Goal: Task Accomplishment & Management: Manage account settings

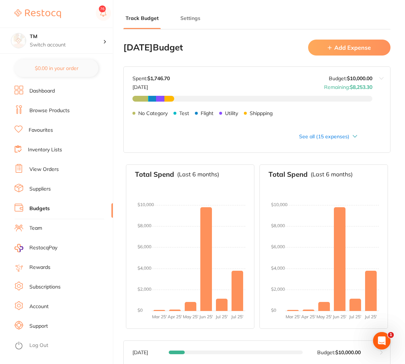
click at [354, 137] on icon at bounding box center [354, 136] width 5 height 3
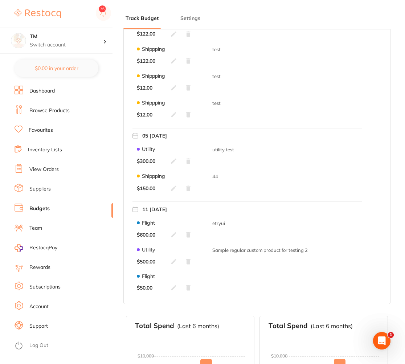
scroll to position [348, 0]
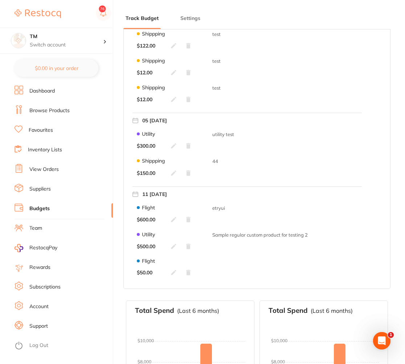
click at [176, 147] on icon at bounding box center [174, 146] width 6 height 6
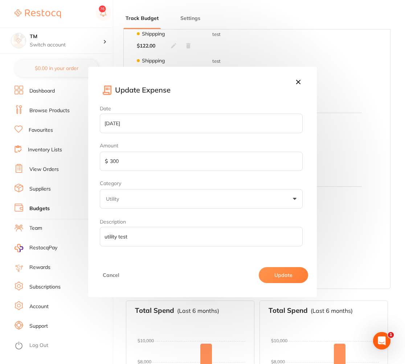
click at [114, 160] on input "300" at bounding box center [201, 162] width 203 height 20
type input "200"
click at [282, 267] on button "Update" at bounding box center [282, 275] width 49 height 16
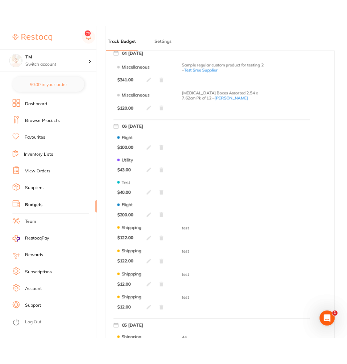
scroll to position [44, 0]
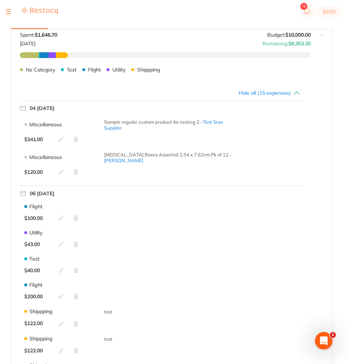
click at [61, 220] on icon at bounding box center [61, 218] width 6 height 6
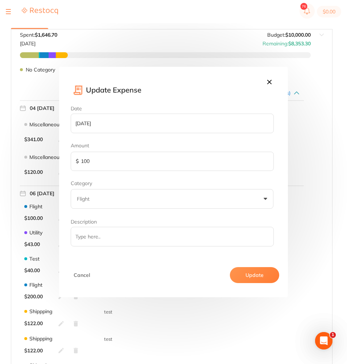
click at [119, 167] on input "100" at bounding box center [172, 162] width 203 height 20
type input "1"
click at [101, 164] on input "text" at bounding box center [172, 162] width 203 height 20
type input "50"
click at [238, 279] on button "Update" at bounding box center [254, 275] width 49 height 16
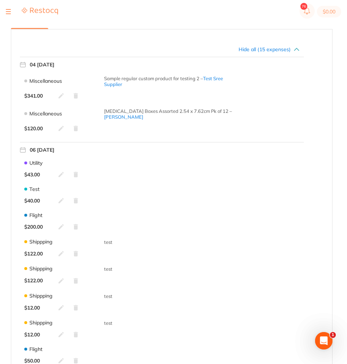
scroll to position [0, 0]
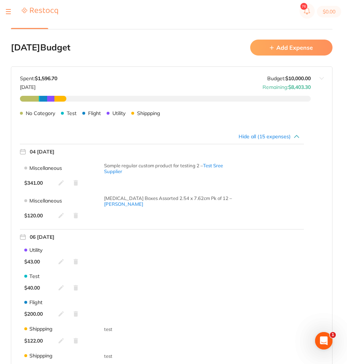
click at [299, 49] on button "Add Expense" at bounding box center [291, 48] width 82 height 16
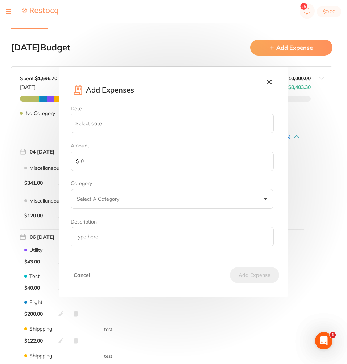
click at [129, 126] on input "Date" at bounding box center [172, 123] width 203 height 20
click at [267, 120] on input "Date" at bounding box center [172, 123] width 203 height 20
type input "2025-05-09"
click at [123, 165] on input "text" at bounding box center [172, 162] width 203 height 20
type input "500"
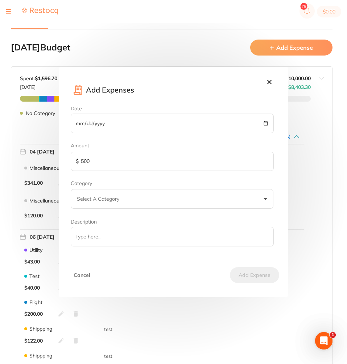
click at [131, 196] on button "Select A Category" at bounding box center [172, 199] width 203 height 20
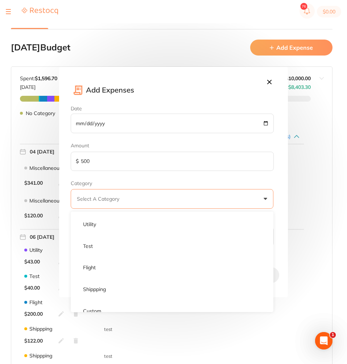
click at [118, 233] on ul "Utility Test Flight Shippping Custom" at bounding box center [172, 264] width 203 height 96
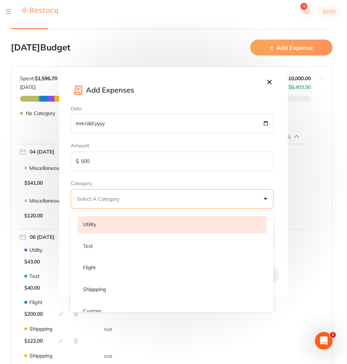
click at [119, 231] on li "Utility" at bounding box center [172, 224] width 189 height 17
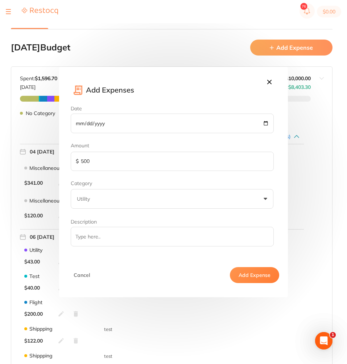
click at [119, 233] on input "Description" at bounding box center [172, 237] width 203 height 20
click at [243, 272] on button "Add Expense" at bounding box center [254, 275] width 49 height 16
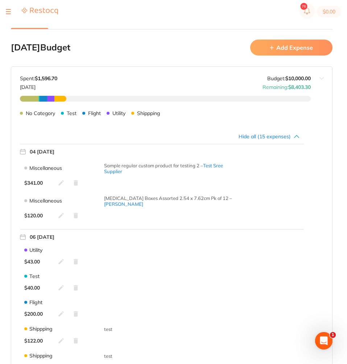
click at [286, 138] on div "Hide all (15 expenses)" at bounding box center [160, 136] width 280 height 6
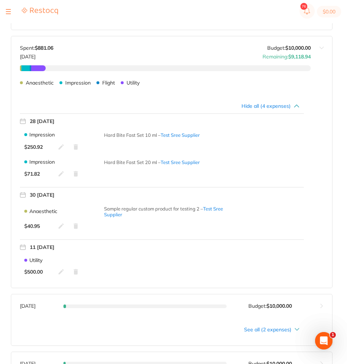
scroll to position [479, 0]
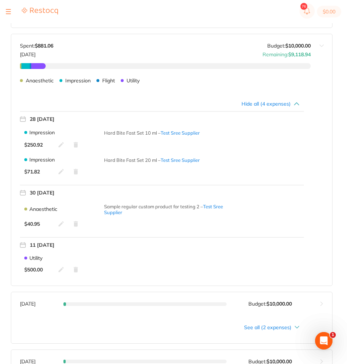
click at [58, 270] on icon at bounding box center [61, 269] width 6 height 6
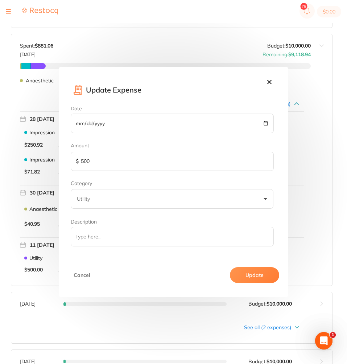
click at [143, 164] on input "500" at bounding box center [172, 162] width 203 height 20
type input "5"
type input "3"
type input "250"
click at [249, 274] on button "Update" at bounding box center [254, 275] width 49 height 16
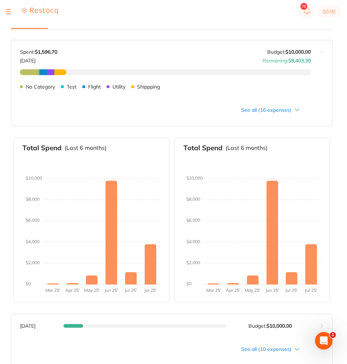
scroll to position [0, 0]
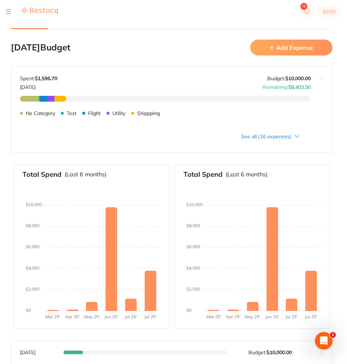
click at [290, 138] on div "See all (16 expenses)" at bounding box center [160, 136] width 280 height 6
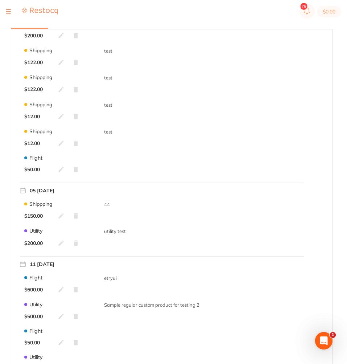
scroll to position [305, 0]
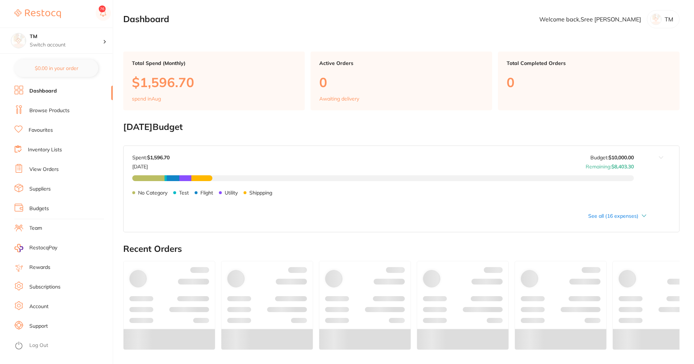
click at [46, 210] on link "Budgets" at bounding box center [39, 208] width 20 height 7
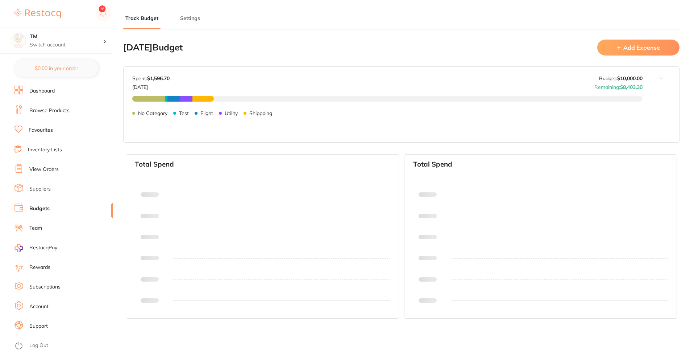
type input "10,000"
type input "0.0"
type input "10,000"
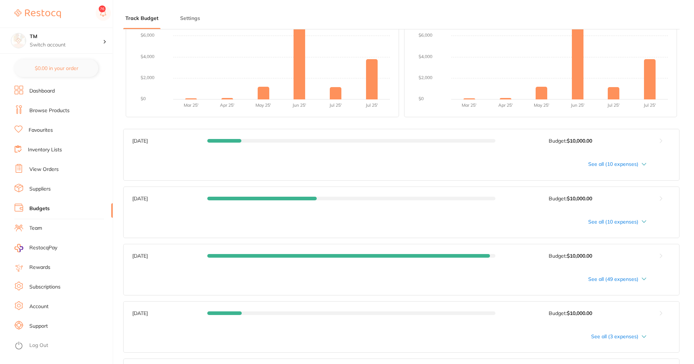
scroll to position [305, 0]
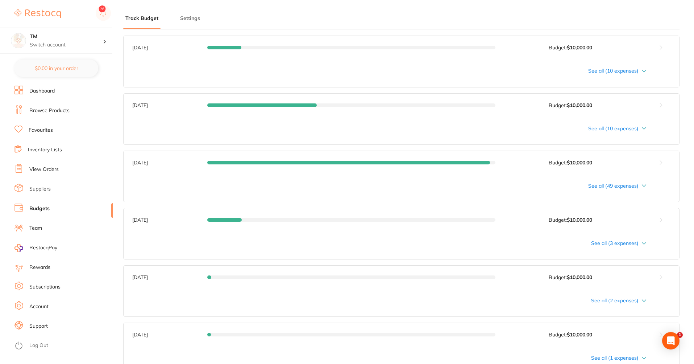
click at [637, 183] on div "See all (49 expenses)" at bounding box center [389, 186] width 514 height 6
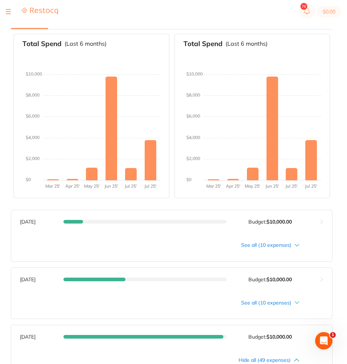
scroll to position [218, 0]
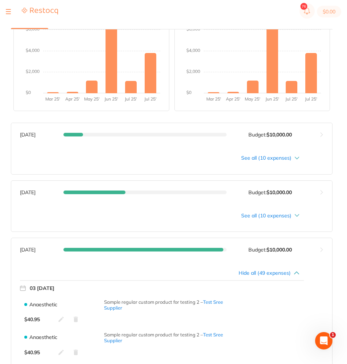
click at [300, 272] on div "Hide all (49 expenses)" at bounding box center [162, 273] width 284 height 6
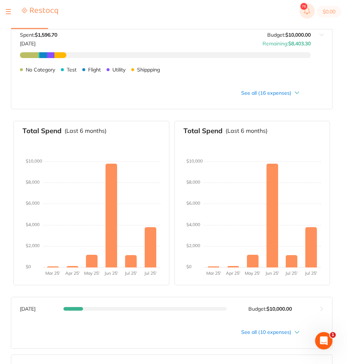
scroll to position [0, 0]
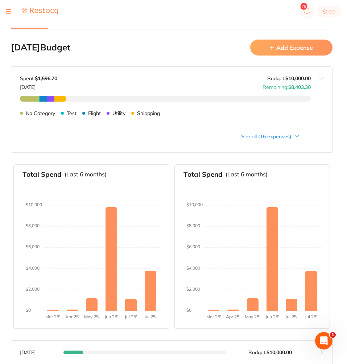
click at [305, 46] on button "Add Expense" at bounding box center [291, 48] width 82 height 16
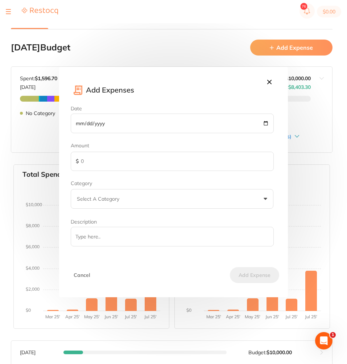
click at [265, 122] on input "Date" at bounding box center [172, 123] width 203 height 20
type input "2025-05-16"
click at [125, 156] on input "text" at bounding box center [172, 162] width 203 height 20
type input "700"
click at [137, 201] on button "Select A Category" at bounding box center [172, 199] width 203 height 20
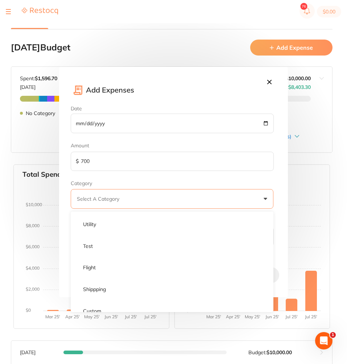
scroll to position [8, 0]
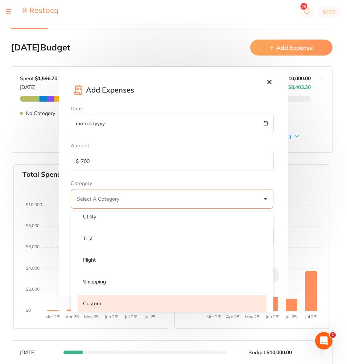
click at [110, 308] on li "Custom" at bounding box center [172, 303] width 189 height 17
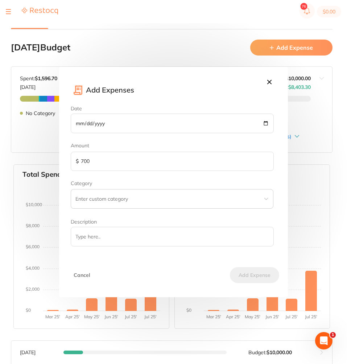
click at [127, 182] on div "Category" at bounding box center [172, 194] width 203 height 28
click at [127, 202] on input "text" at bounding box center [172, 199] width 203 height 20
type input "TM"
click at [115, 240] on input "Description" at bounding box center [172, 237] width 203 height 20
type input "test"
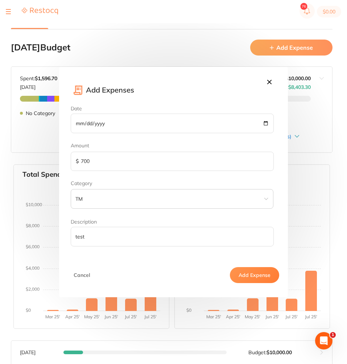
click at [262, 267] on button "Add Expense" at bounding box center [254, 275] width 49 height 16
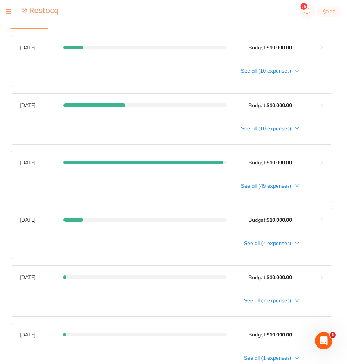
scroll to position [348, 0]
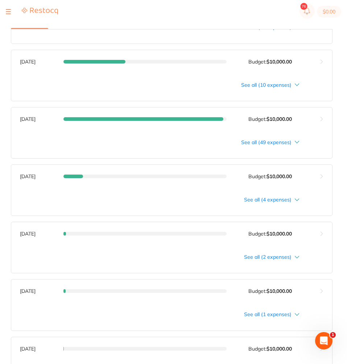
click at [293, 201] on div "See all (4 expenses)" at bounding box center [160, 199] width 280 height 6
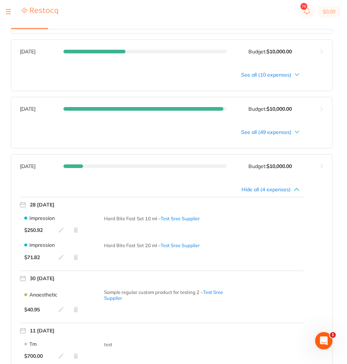
scroll to position [435, 0]
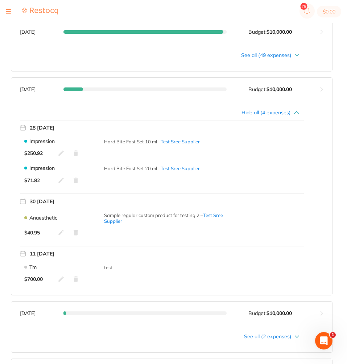
click at [63, 279] on icon at bounding box center [61, 279] width 6 height 6
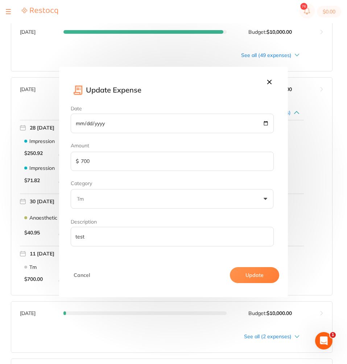
click at [117, 162] on input "700" at bounding box center [172, 162] width 203 height 20
type input "500"
click at [241, 281] on button "Update" at bounding box center [254, 275] width 49 height 16
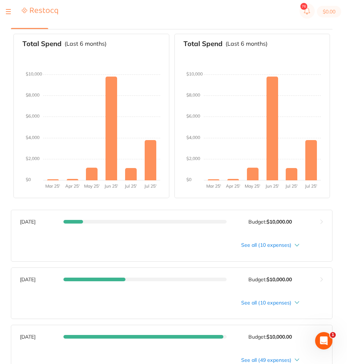
scroll to position [0, 0]
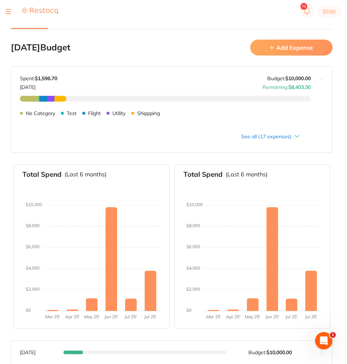
click at [296, 138] on div "See all (17 expenses)" at bounding box center [160, 136] width 280 height 6
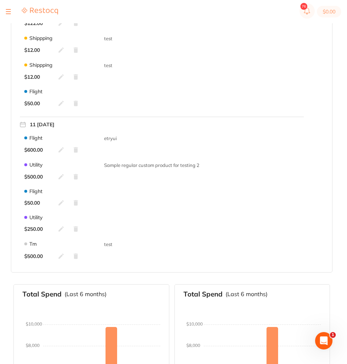
scroll to position [479, 0]
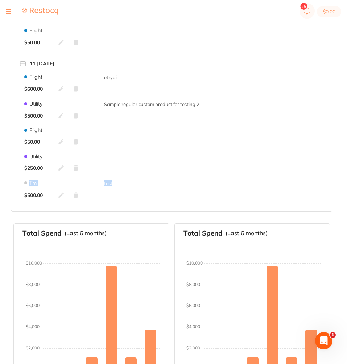
drag, startPoint x: 115, startPoint y: 196, endPoint x: 19, endPoint y: 174, distance: 98.1
click at [76, 198] on div "Tm test $ 500.00" at bounding box center [162, 188] width 284 height 27
click at [76, 198] on icon at bounding box center [76, 194] width 4 height 5
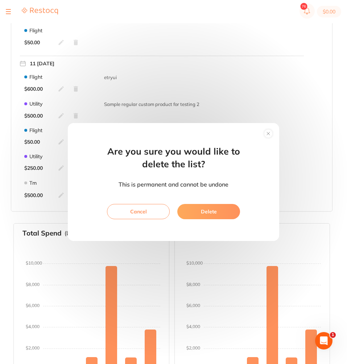
click at [214, 210] on button "Delete" at bounding box center [208, 211] width 63 height 15
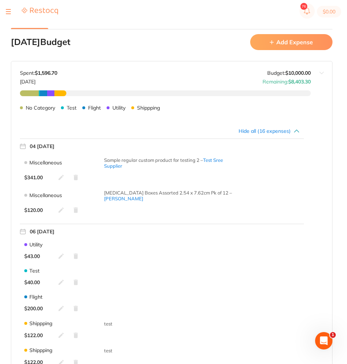
scroll to position [0, 0]
